Goal: Transaction & Acquisition: Purchase product/service

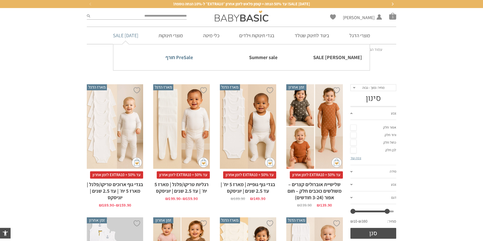
click at [180, 58] on link "PreSale חורף" at bounding box center [157, 57] width 72 height 11
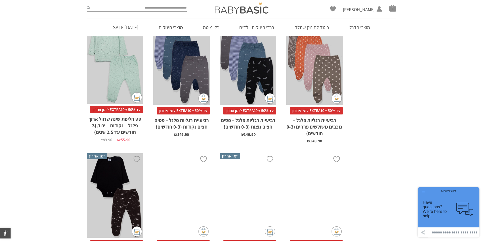
scroll to position [815, 0]
